Goal: Task Accomplishment & Management: Complete application form

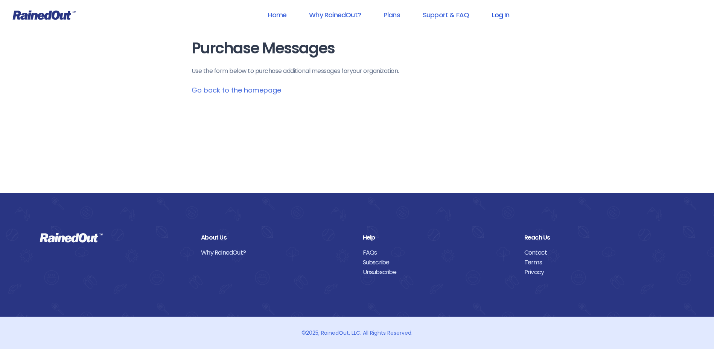
click at [493, 19] on link "Log In" at bounding box center [500, 14] width 37 height 17
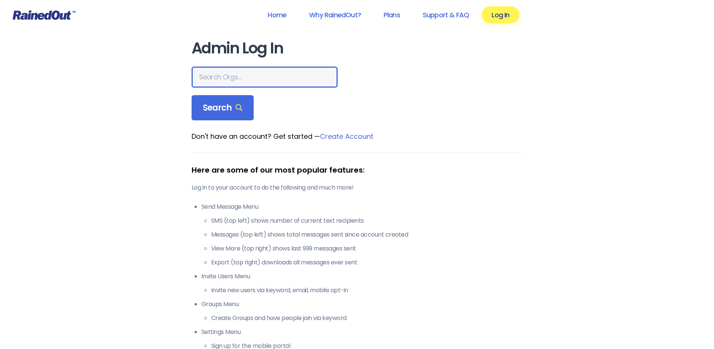
click at [230, 76] on input "text" at bounding box center [265, 77] width 146 height 21
type input "hfah"
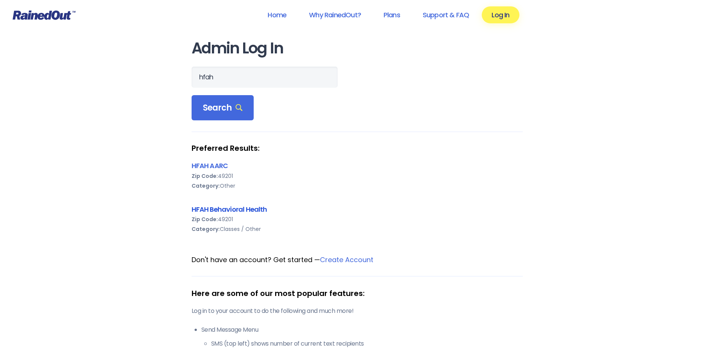
click at [230, 208] on link "HFAH Behavioral Health" at bounding box center [230, 209] width 76 height 9
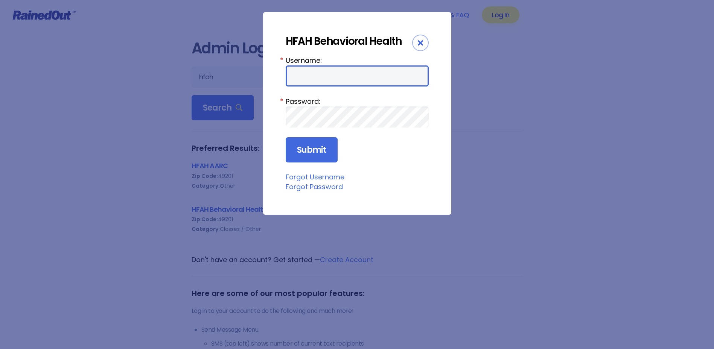
click at [351, 76] on input "Username:" at bounding box center [357, 75] width 143 height 21
type input "ChargeNurse"
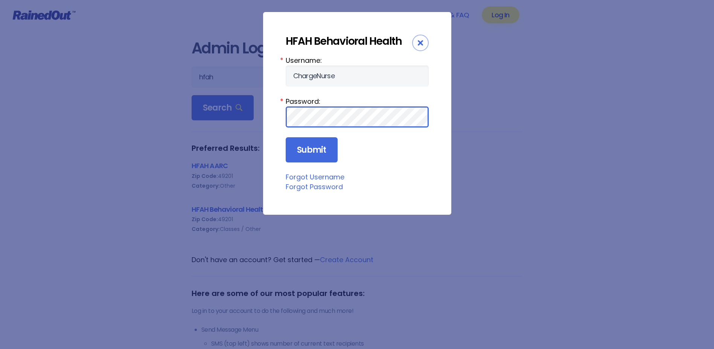
click at [286, 137] on input "Submit" at bounding box center [312, 150] width 52 height 26
